Goal: Task Accomplishment & Management: Manage account settings

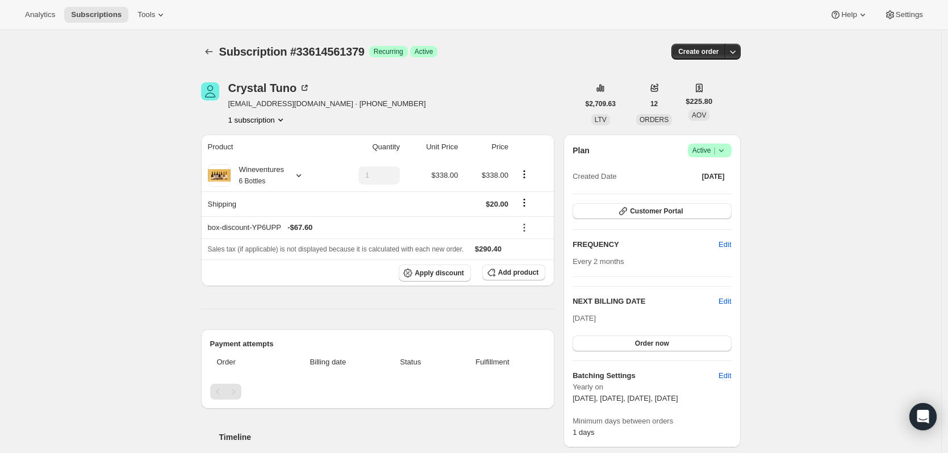
scroll to position [227, 0]
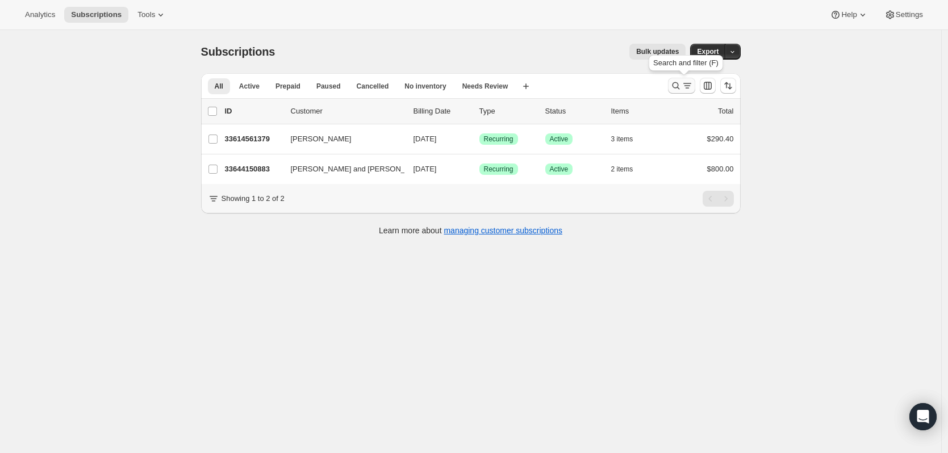
click at [682, 81] on icon "Search and filter results" at bounding box center [675, 85] width 11 height 11
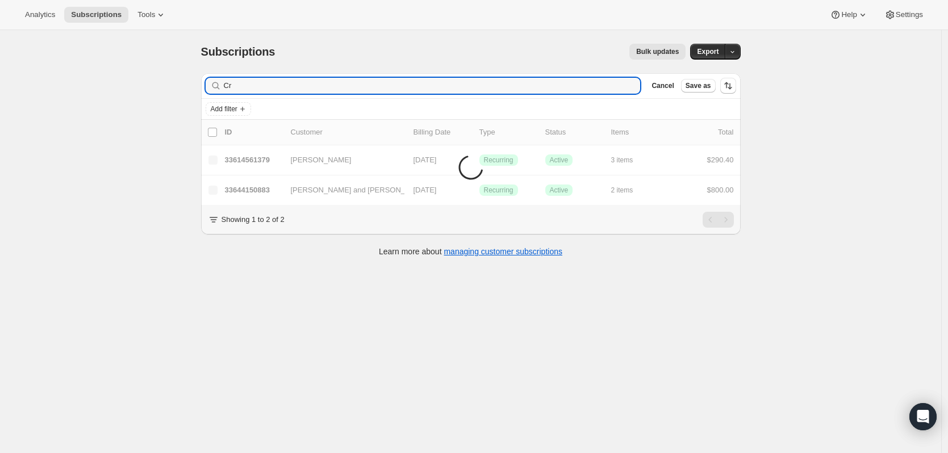
type input "C"
type input "i"
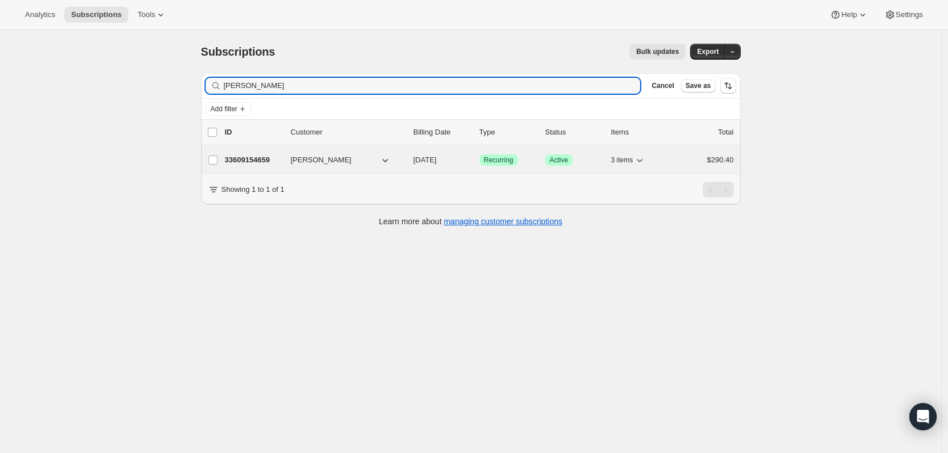
type input "[PERSON_NAME]"
click at [267, 163] on p "33609154659" at bounding box center [253, 160] width 57 height 11
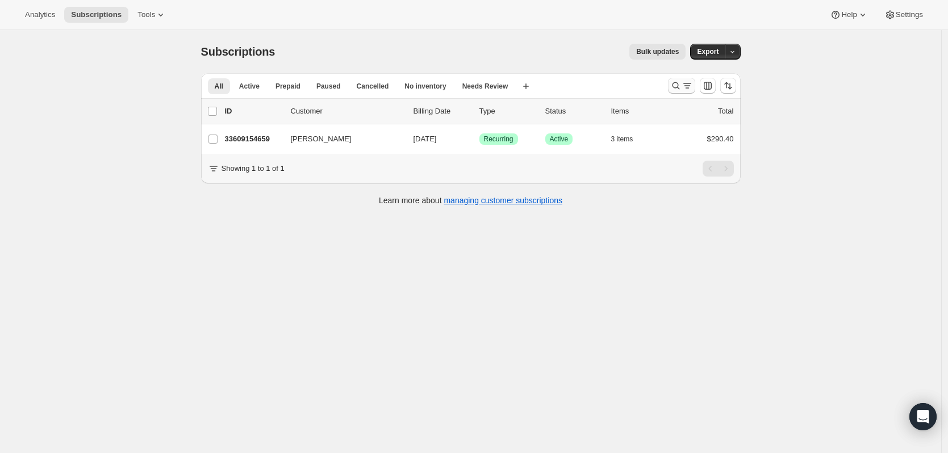
click at [682, 87] on icon "Search and filter results" at bounding box center [675, 85] width 11 height 11
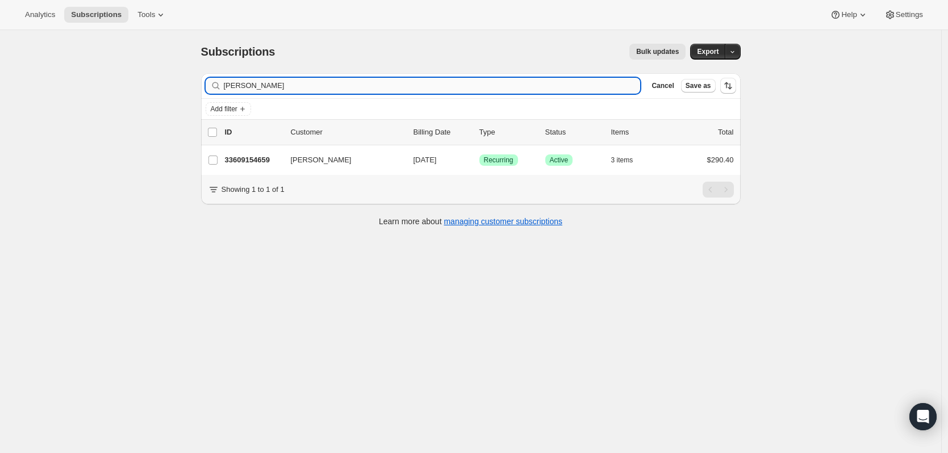
click at [625, 83] on input "[PERSON_NAME]" at bounding box center [432, 86] width 417 height 16
click at [632, 85] on icon "button" at bounding box center [628, 86] width 8 height 8
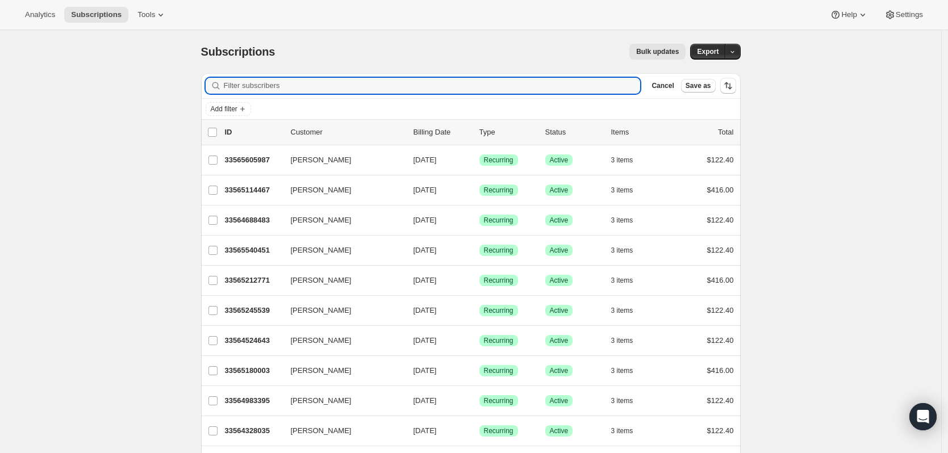
drag, startPoint x: 840, startPoint y: 98, endPoint x: 844, endPoint y: 91, distance: 7.9
